Goal: Navigation & Orientation: Find specific page/section

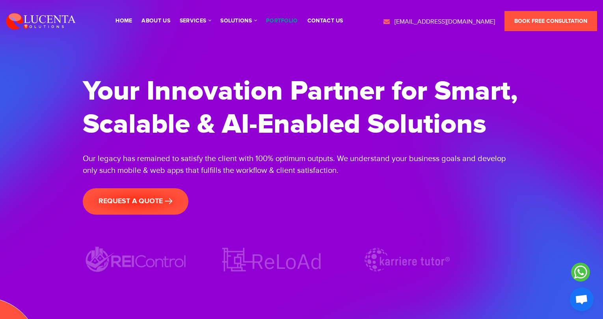
click at [290, 18] on link "portfolio" at bounding box center [282, 21] width 32 height 6
click at [274, 22] on link "portfolio" at bounding box center [282, 21] width 32 height 6
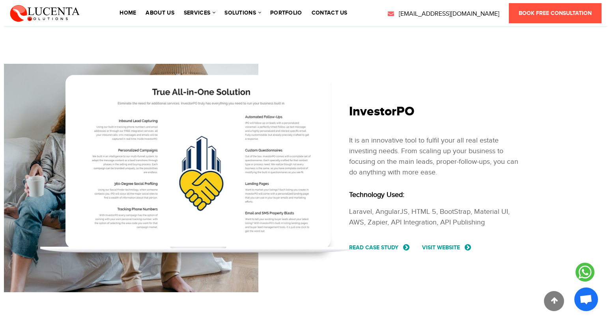
scroll to position [2995, 0]
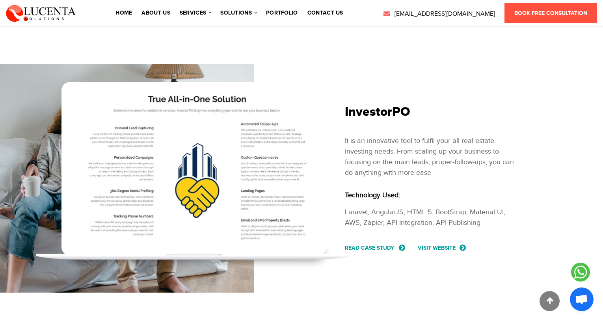
click at [435, 245] on link "Visit Website" at bounding box center [443, 248] width 50 height 8
click at [447, 245] on link "Visit Website" at bounding box center [443, 248] width 50 height 8
click at [468, 247] on link "Visit Website" at bounding box center [443, 248] width 50 height 8
click at [364, 247] on link "read case study" at bounding box center [375, 248] width 61 height 8
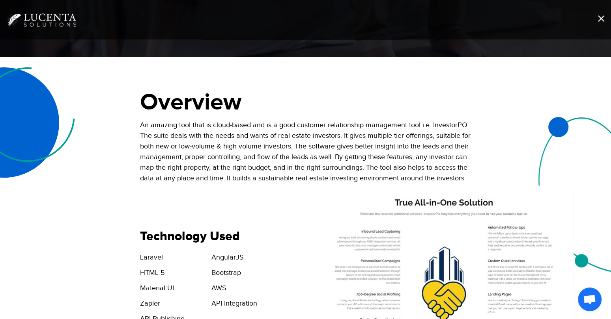
scroll to position [0, 0]
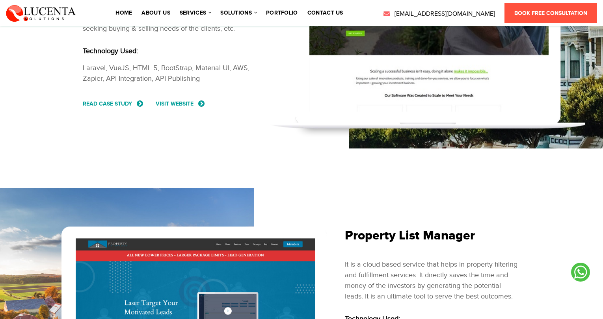
scroll to position [190, 0]
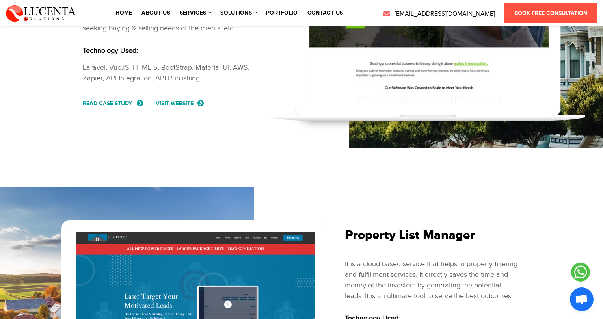
click at [191, 104] on link "Visit Website" at bounding box center [181, 103] width 50 height 8
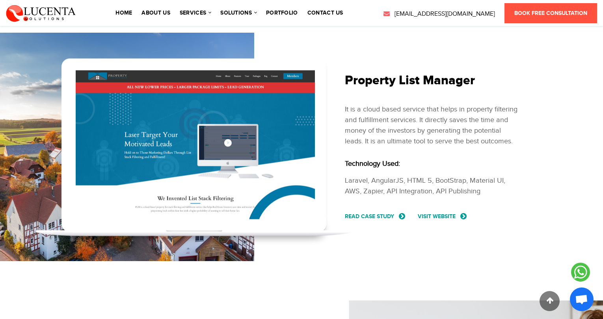
scroll to position [348, 0]
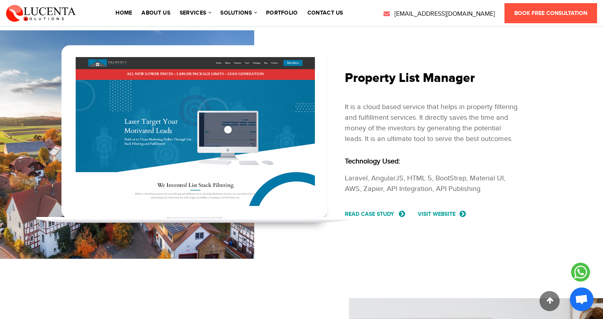
click at [431, 213] on link "Visit Website" at bounding box center [443, 214] width 50 height 8
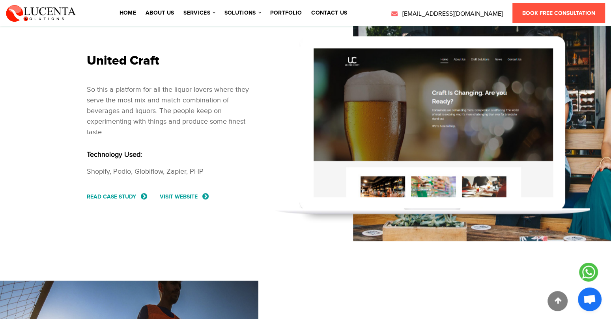
scroll to position [1172, 0]
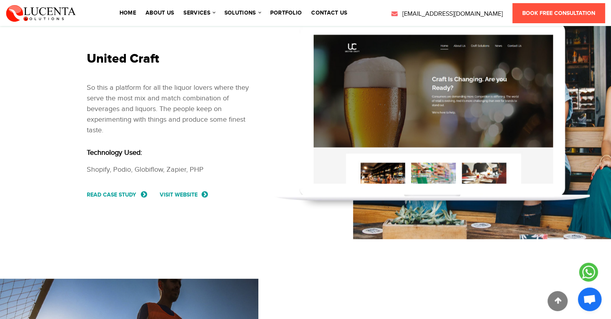
click at [185, 194] on link "Visit Website" at bounding box center [185, 194] width 50 height 8
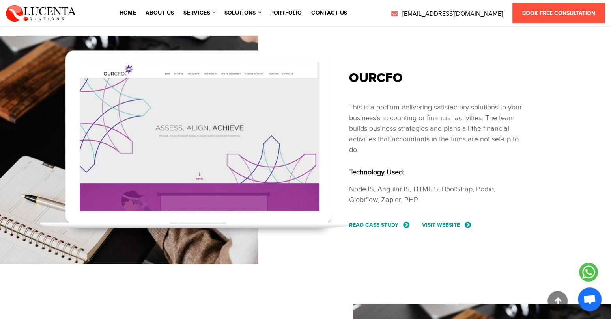
scroll to position [0, 0]
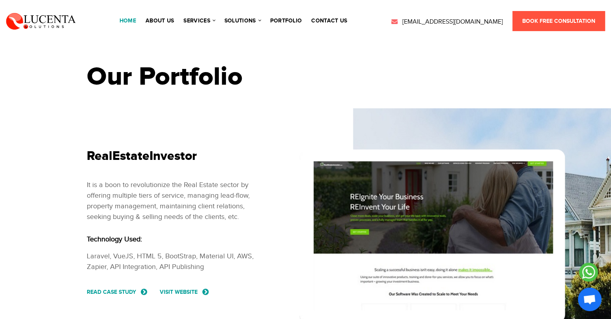
click at [120, 23] on link "Home" at bounding box center [127, 21] width 17 height 6
